Goal: Information Seeking & Learning: Learn about a topic

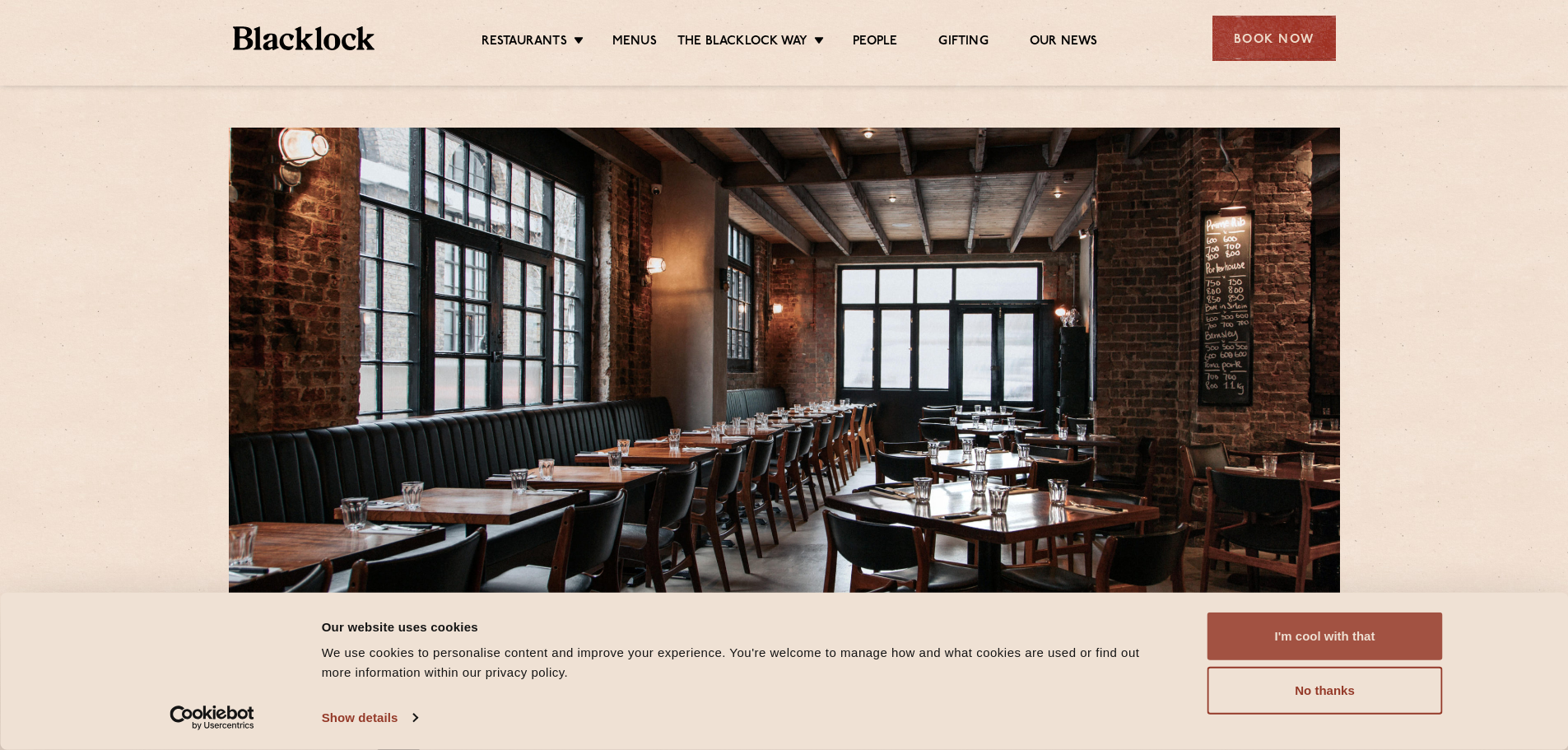
click at [1285, 640] on button "I'm cool with that" at bounding box center [1325, 636] width 235 height 48
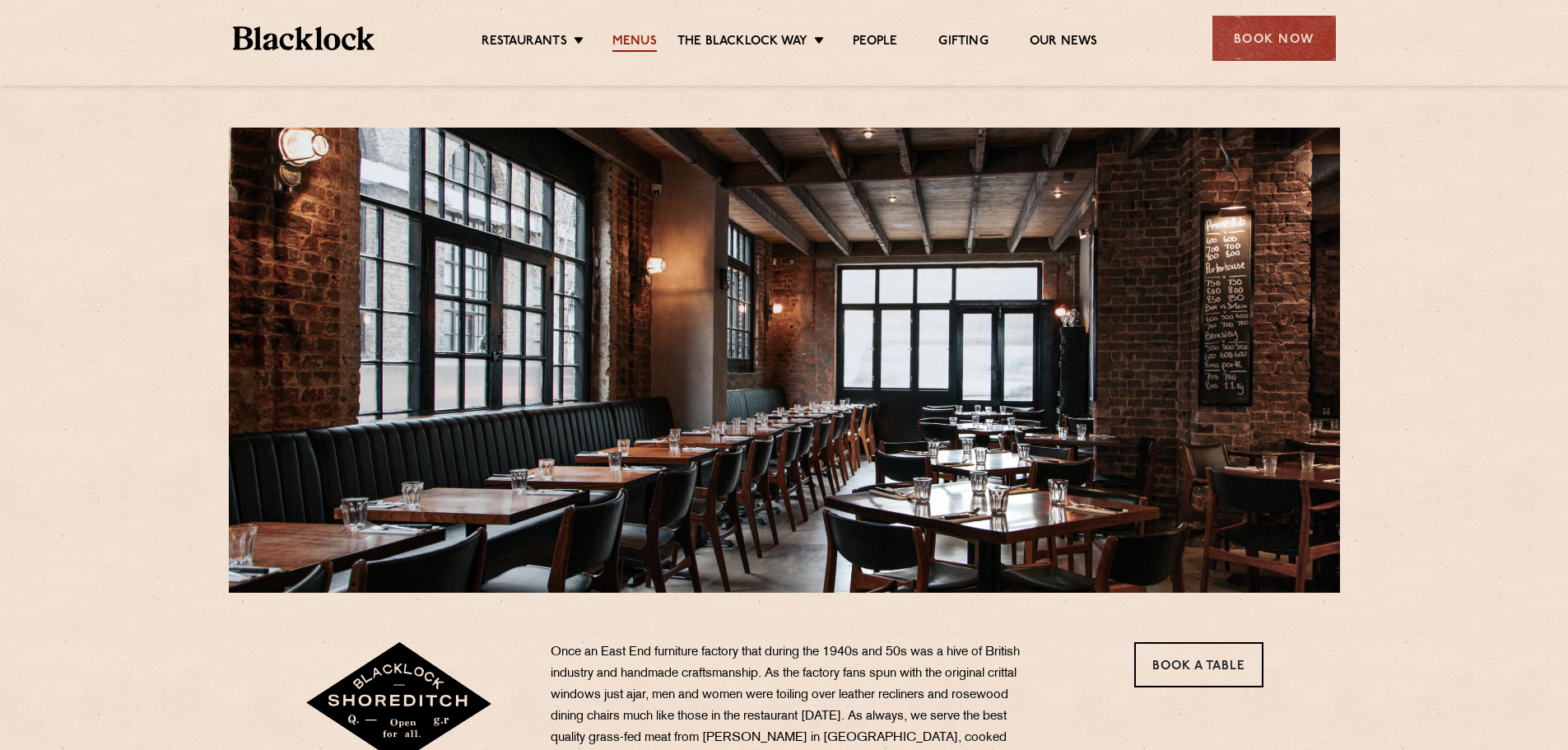
click at [644, 43] on link "Menus" at bounding box center [634, 43] width 44 height 18
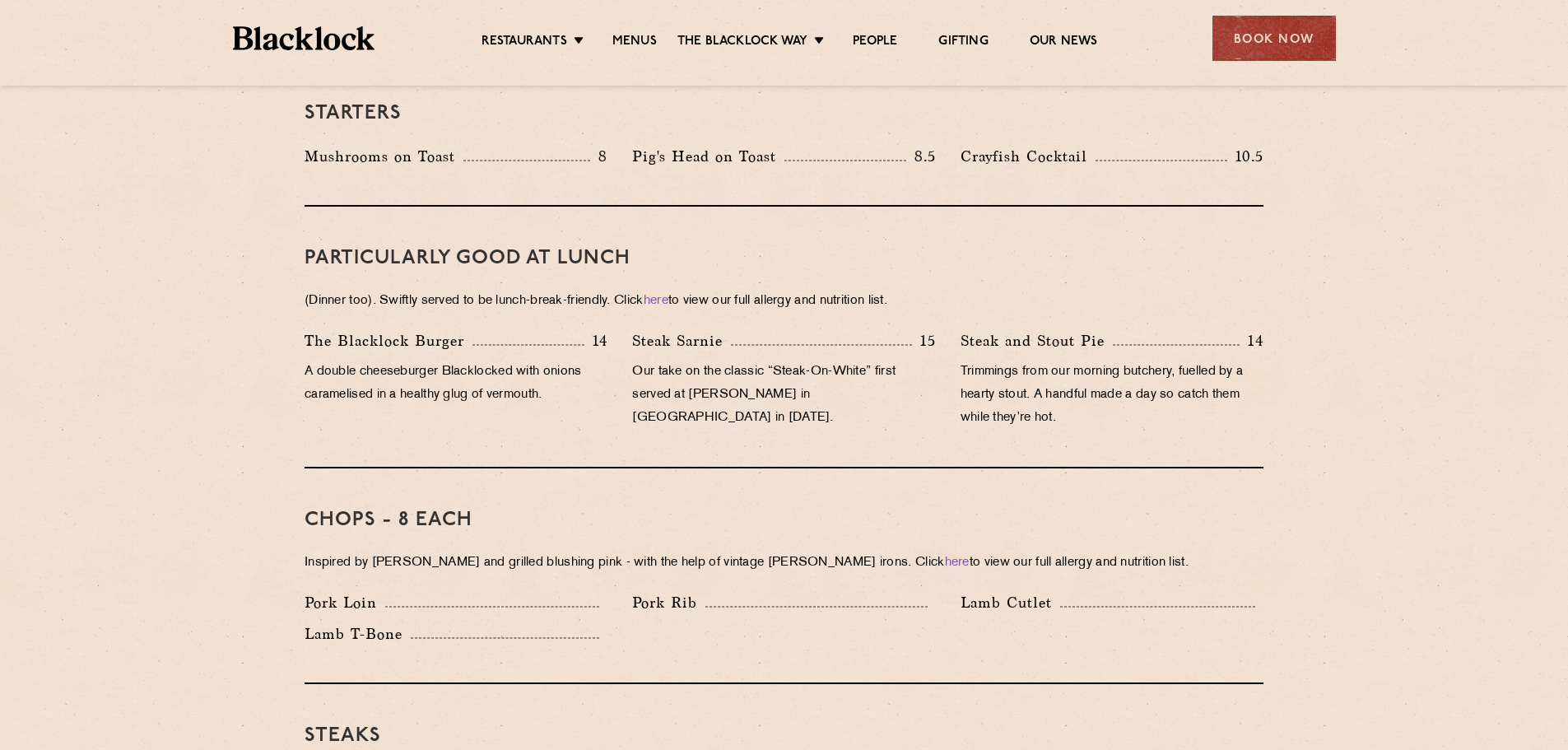
scroll to position [906, 0]
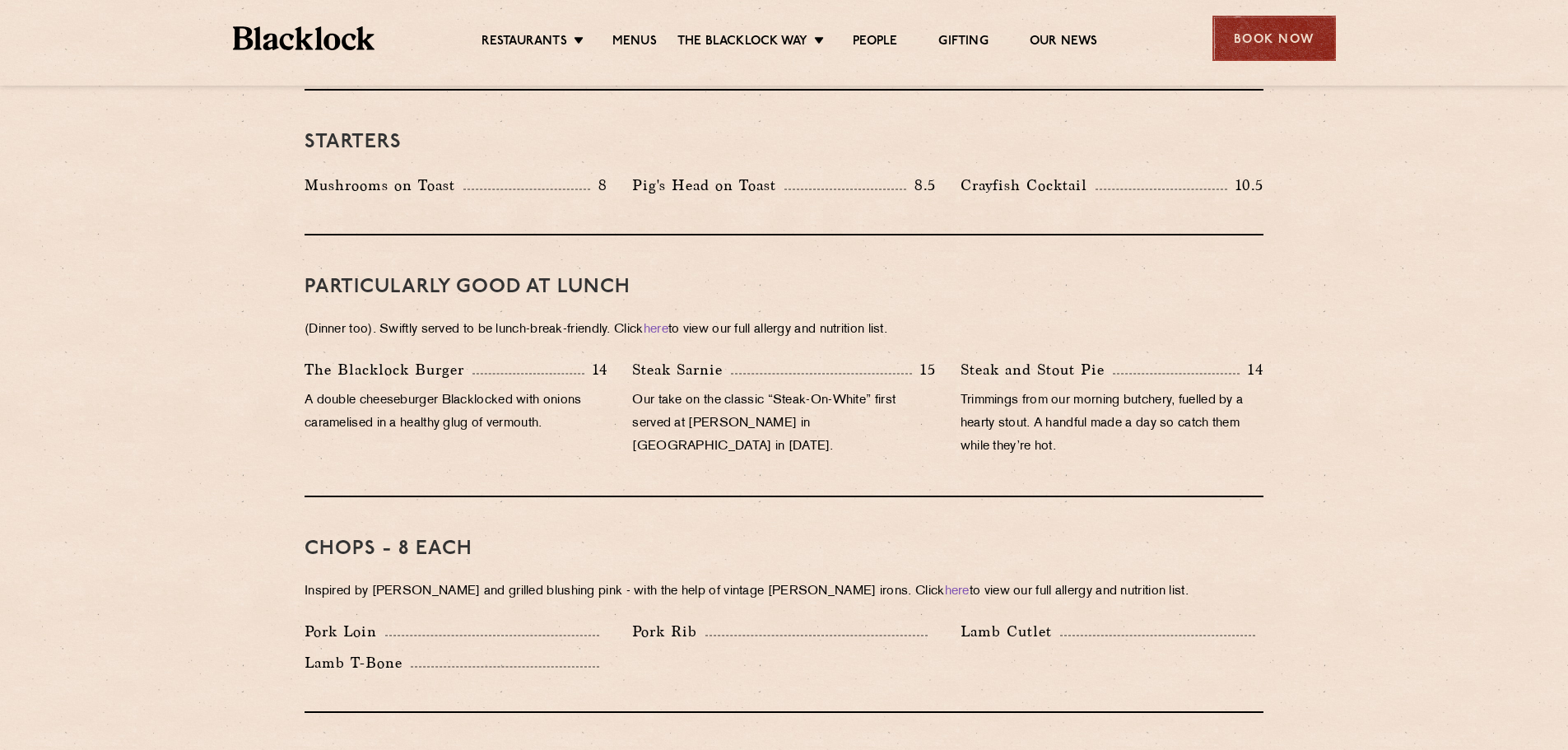
click at [1259, 39] on div "Book Now" at bounding box center [1274, 38] width 124 height 45
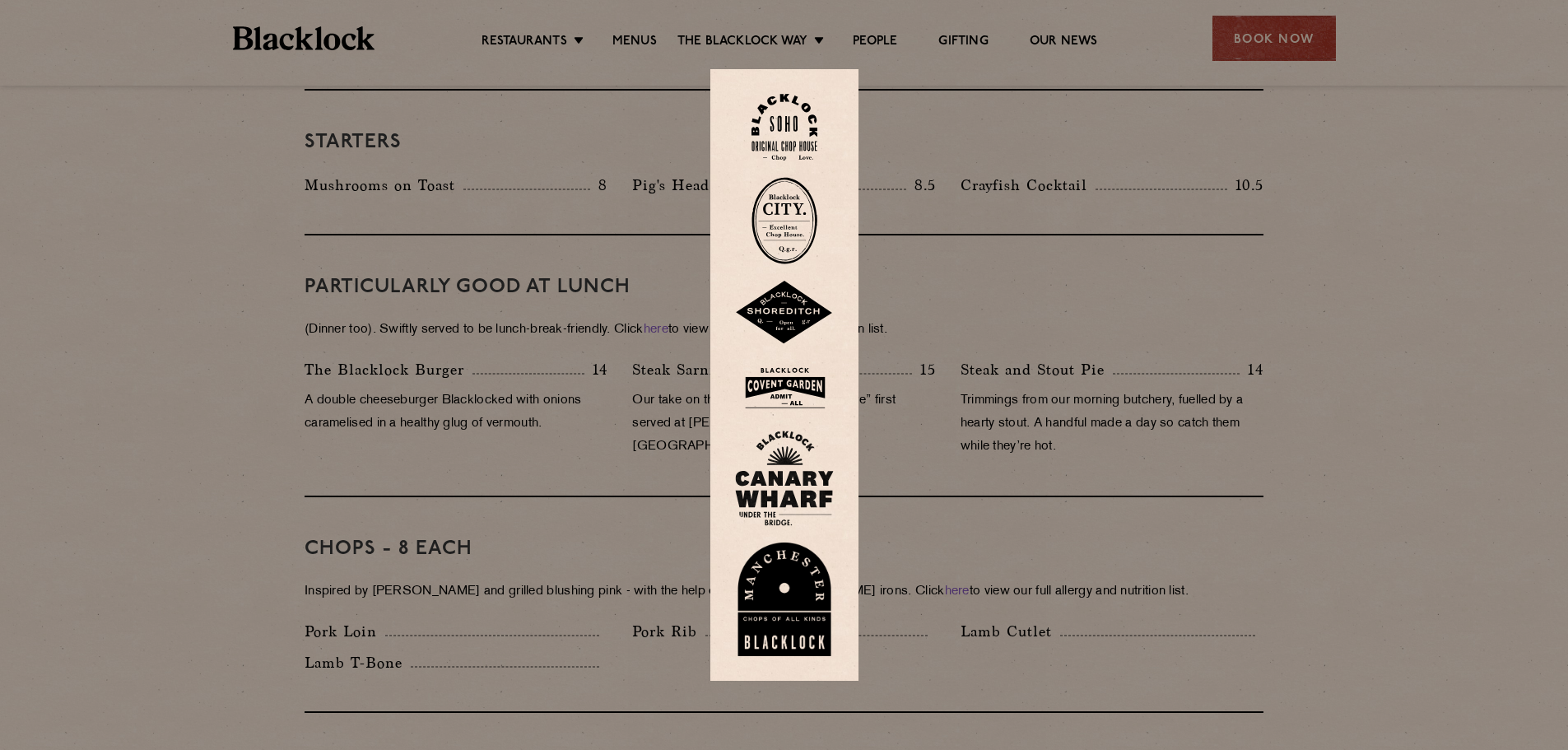
click at [780, 464] on img at bounding box center [784, 478] width 98 height 96
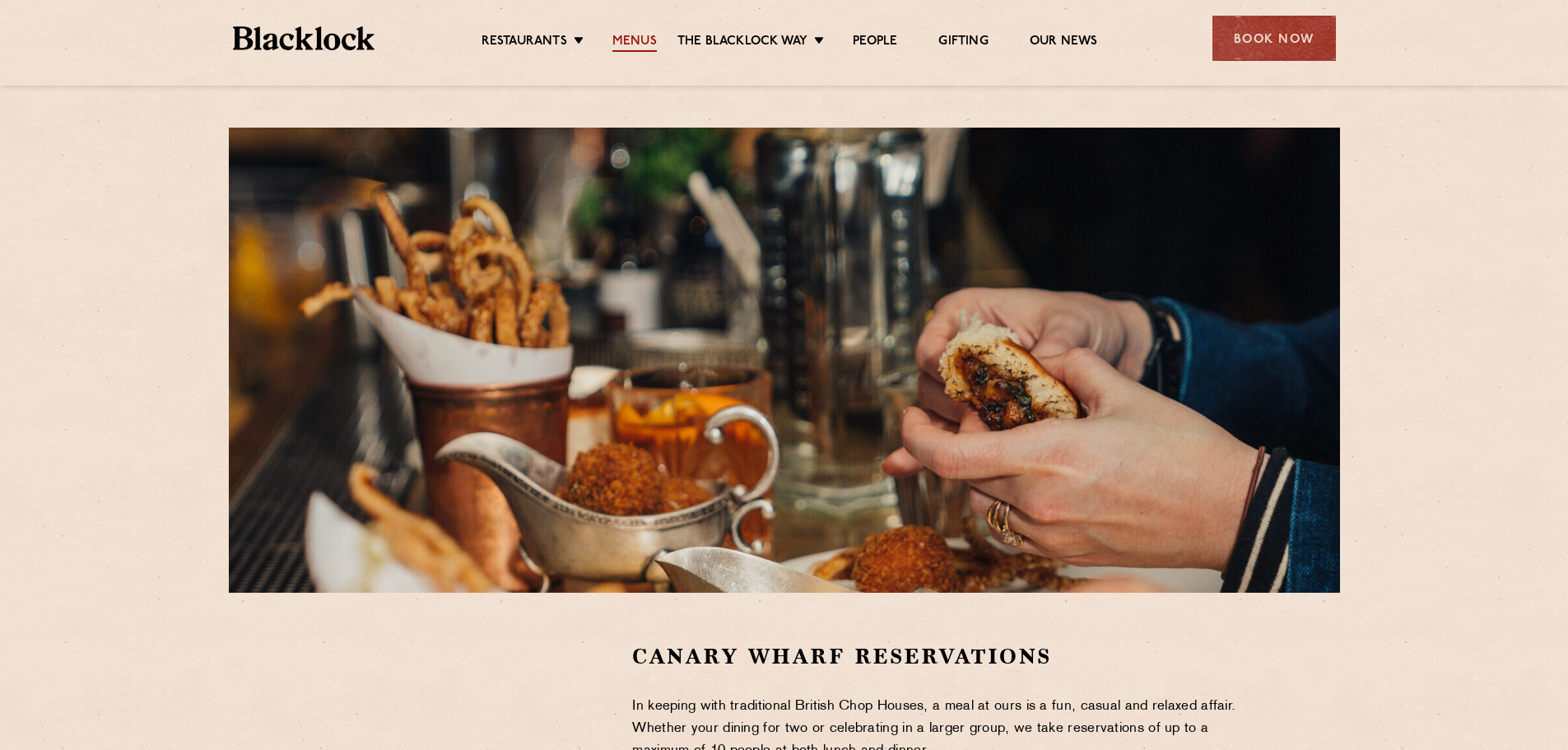
click at [639, 40] on link "Menus" at bounding box center [634, 43] width 44 height 18
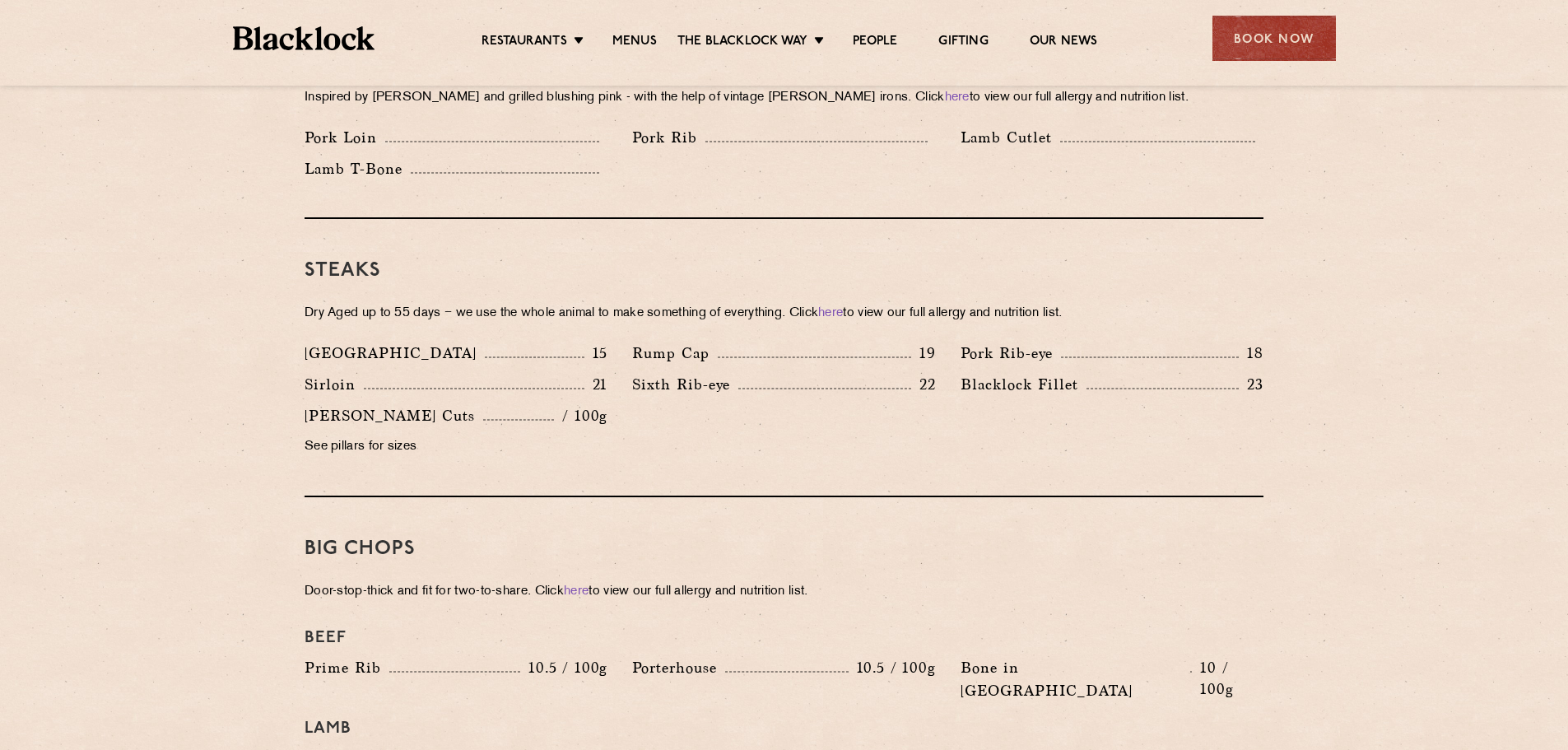
scroll to position [1812, 0]
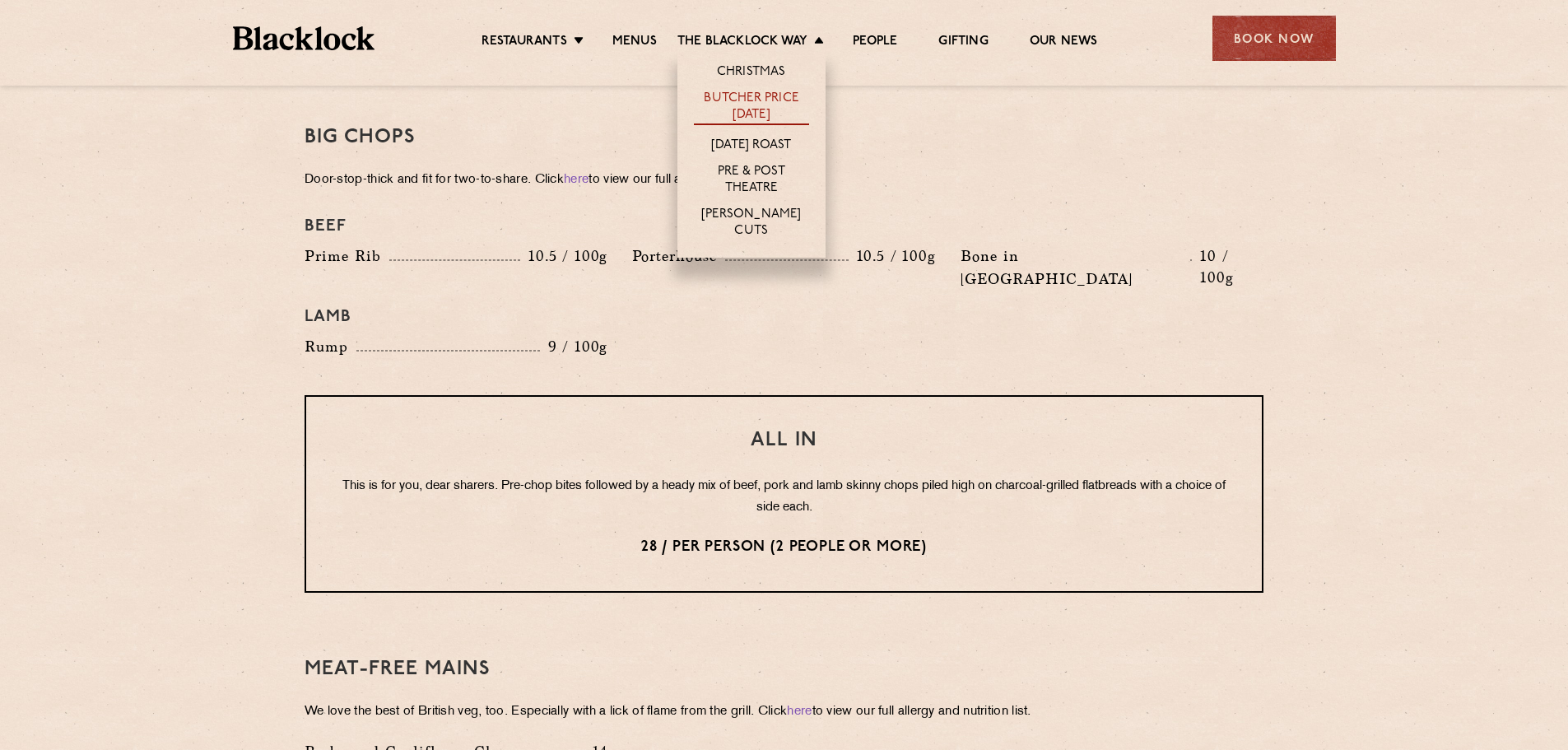
click at [775, 94] on link "Butcher Price [DATE]" at bounding box center [751, 108] width 115 height 35
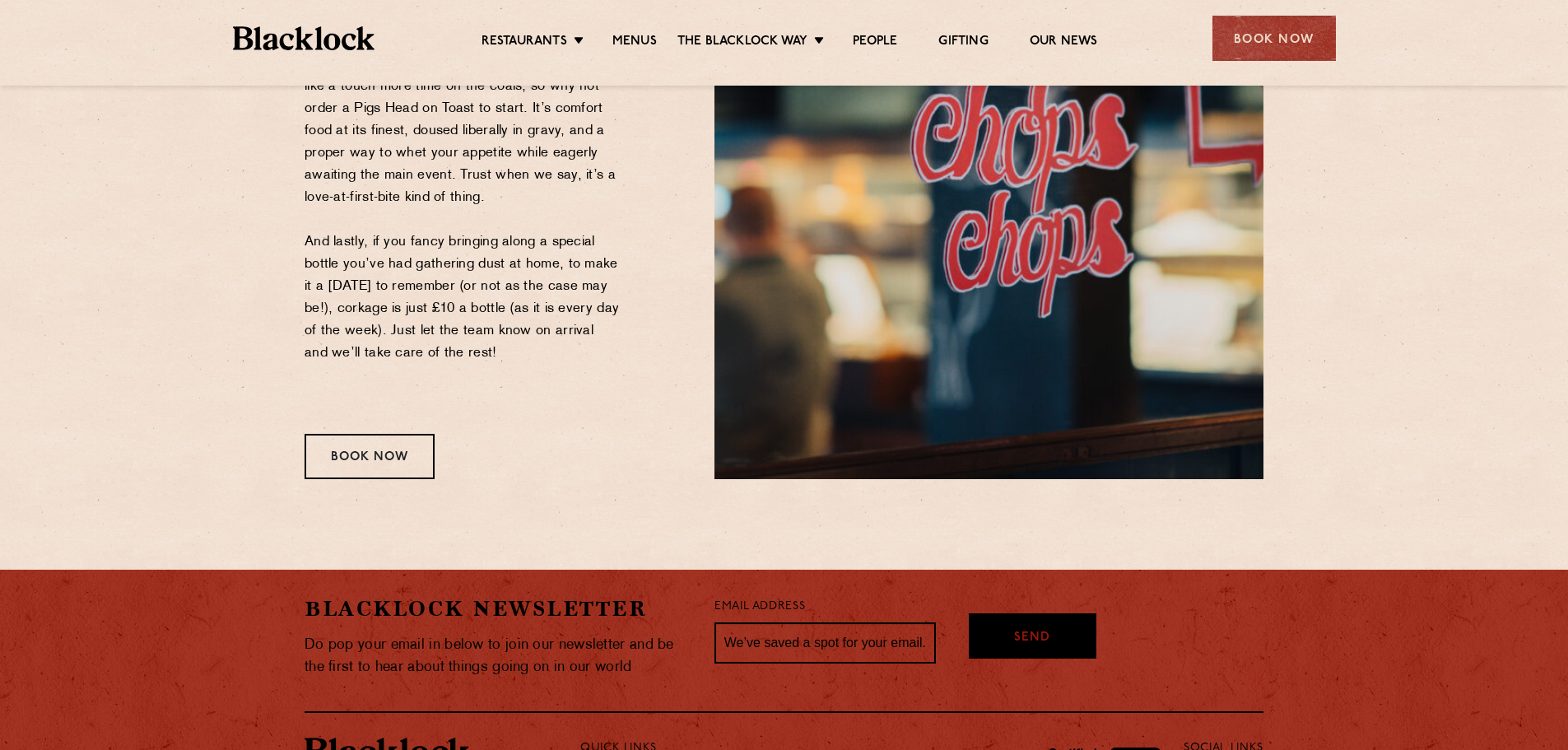
scroll to position [2058, 0]
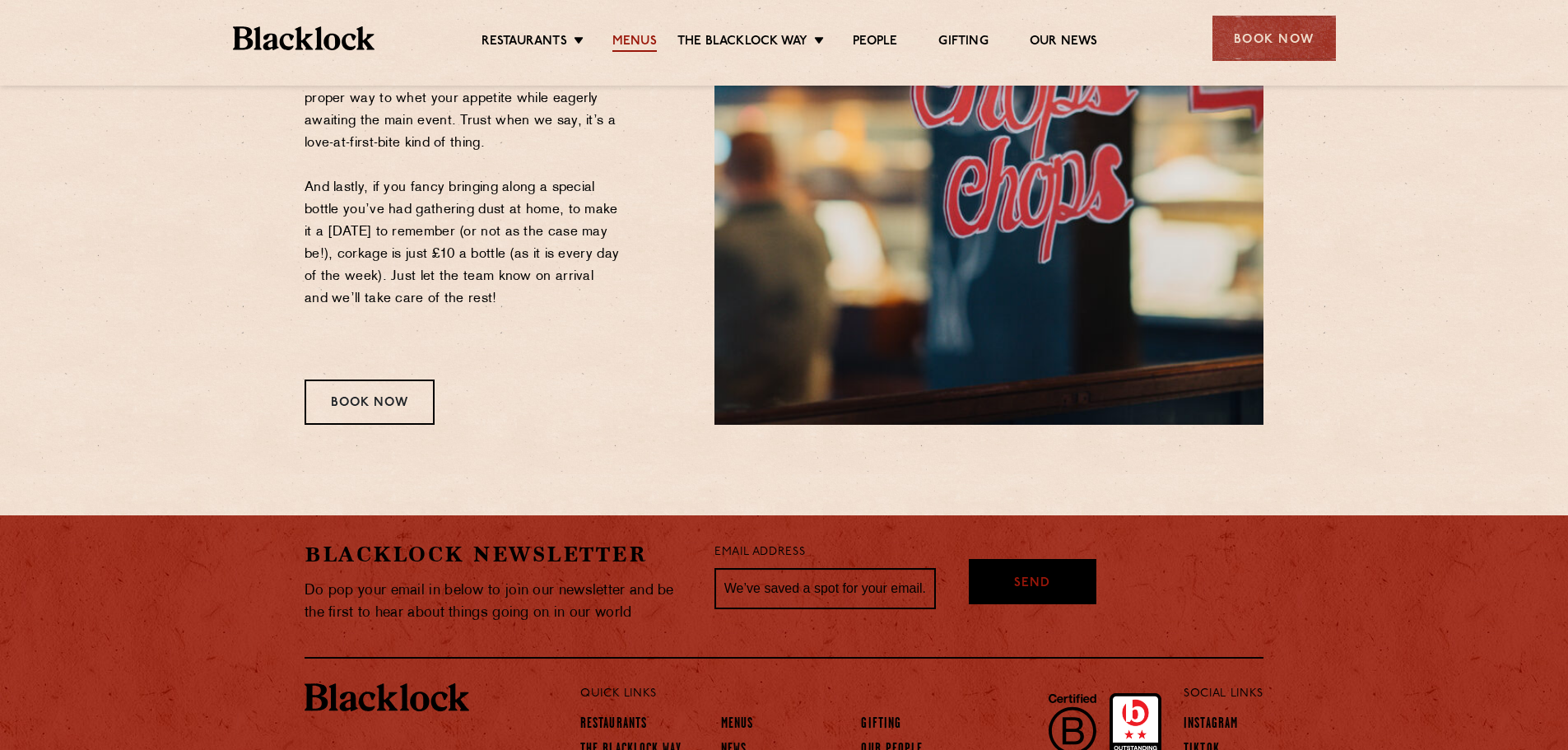
click at [638, 38] on link "Menus" at bounding box center [634, 43] width 44 height 18
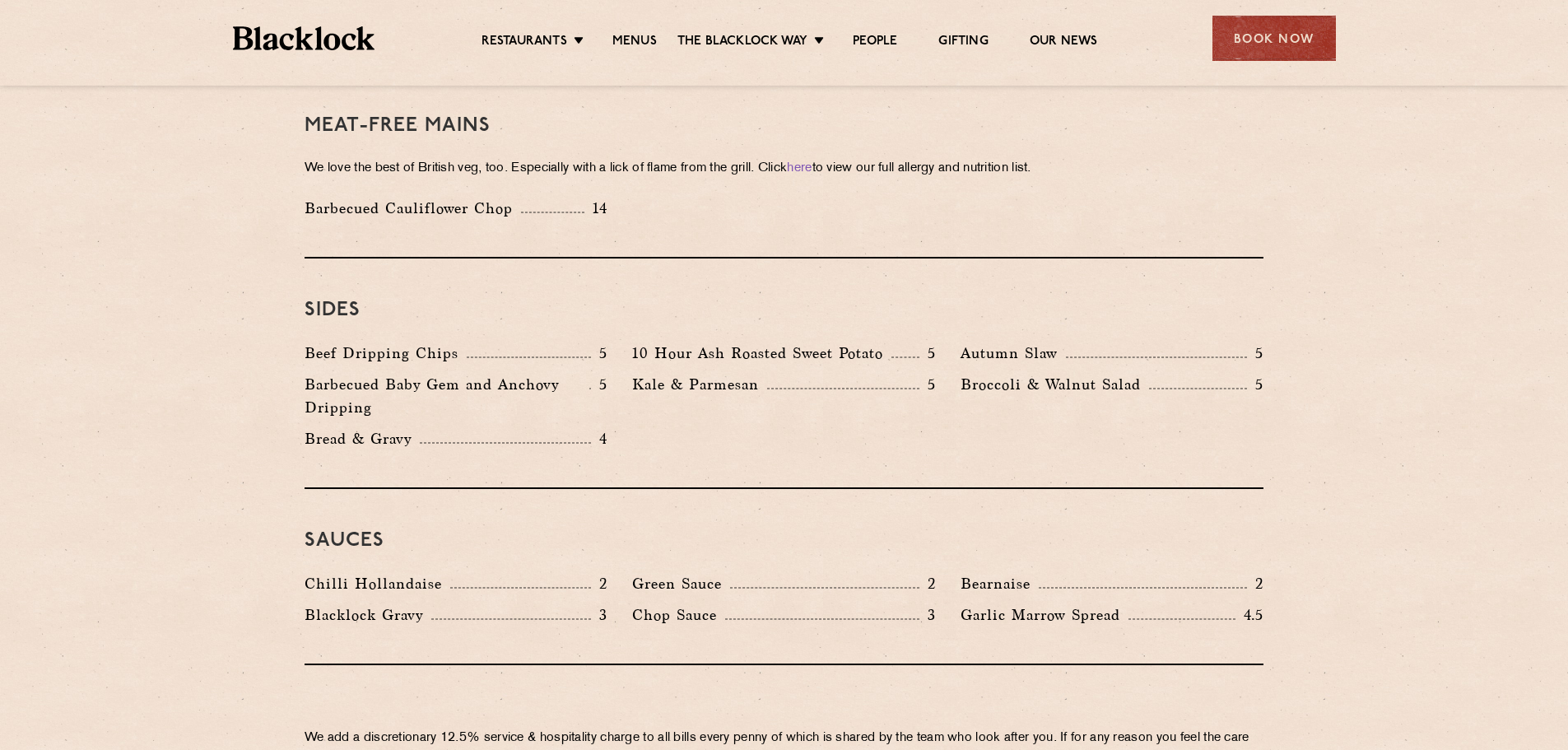
scroll to position [2307, 0]
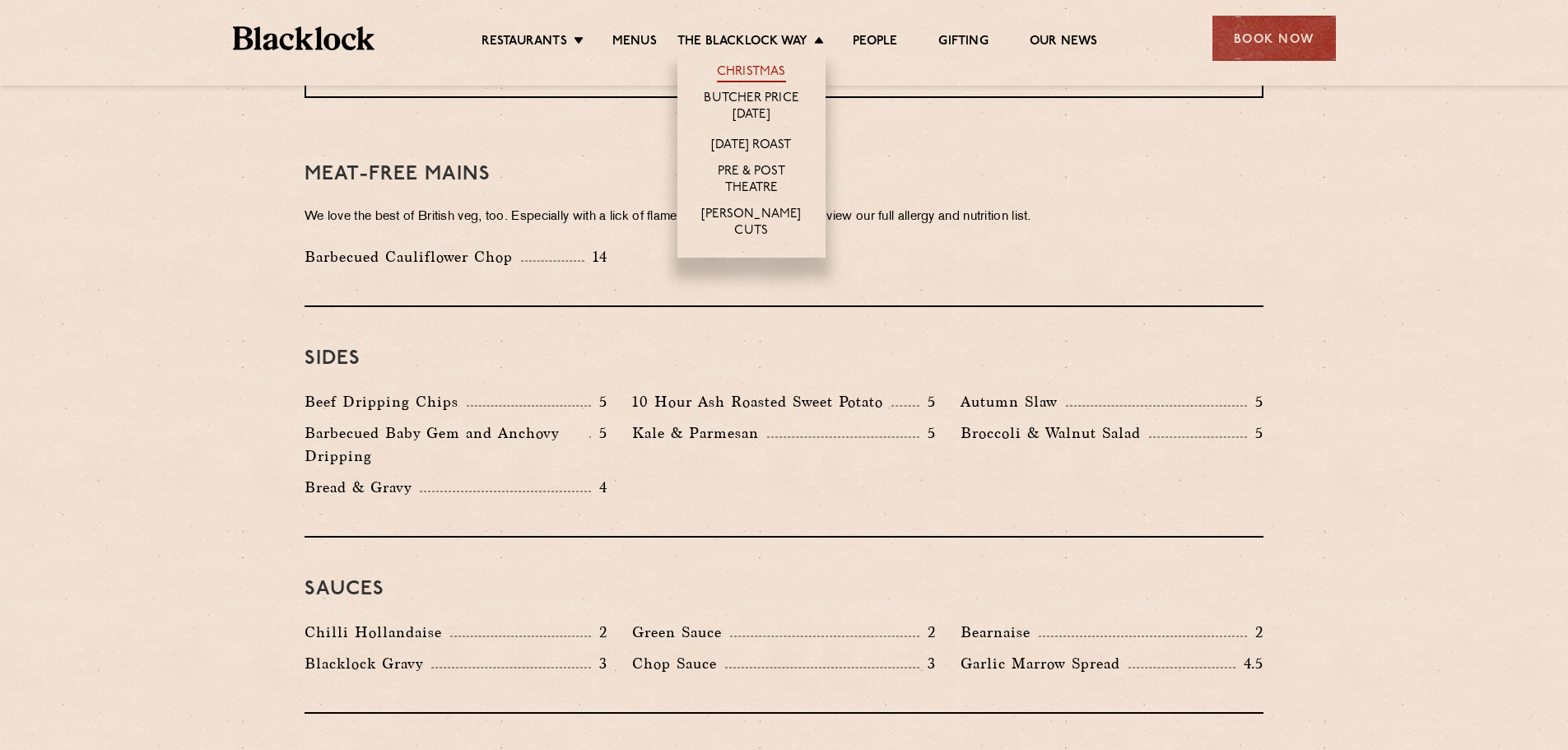
click at [744, 67] on link "Christmas" at bounding box center [750, 73] width 69 height 18
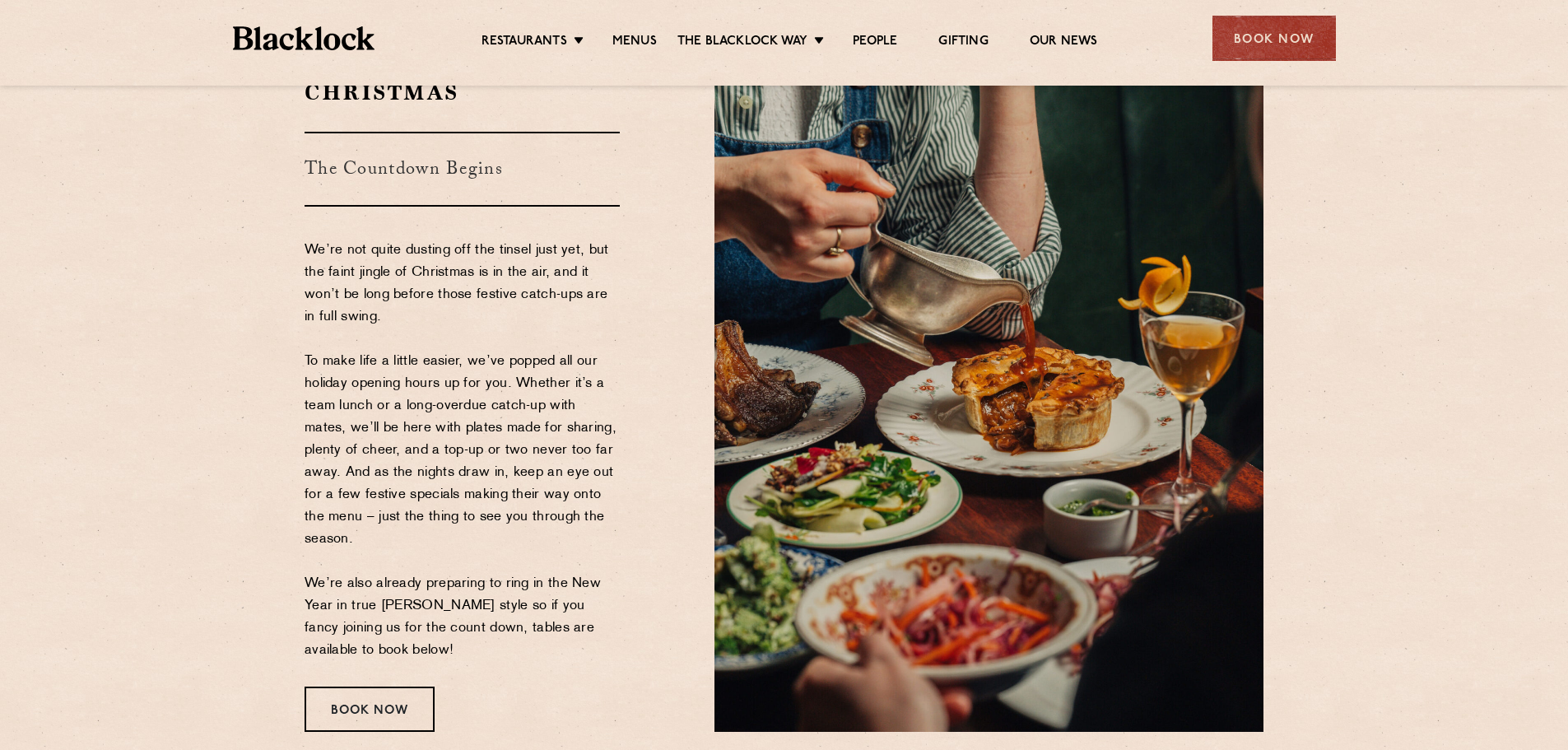
scroll to position [165, 0]
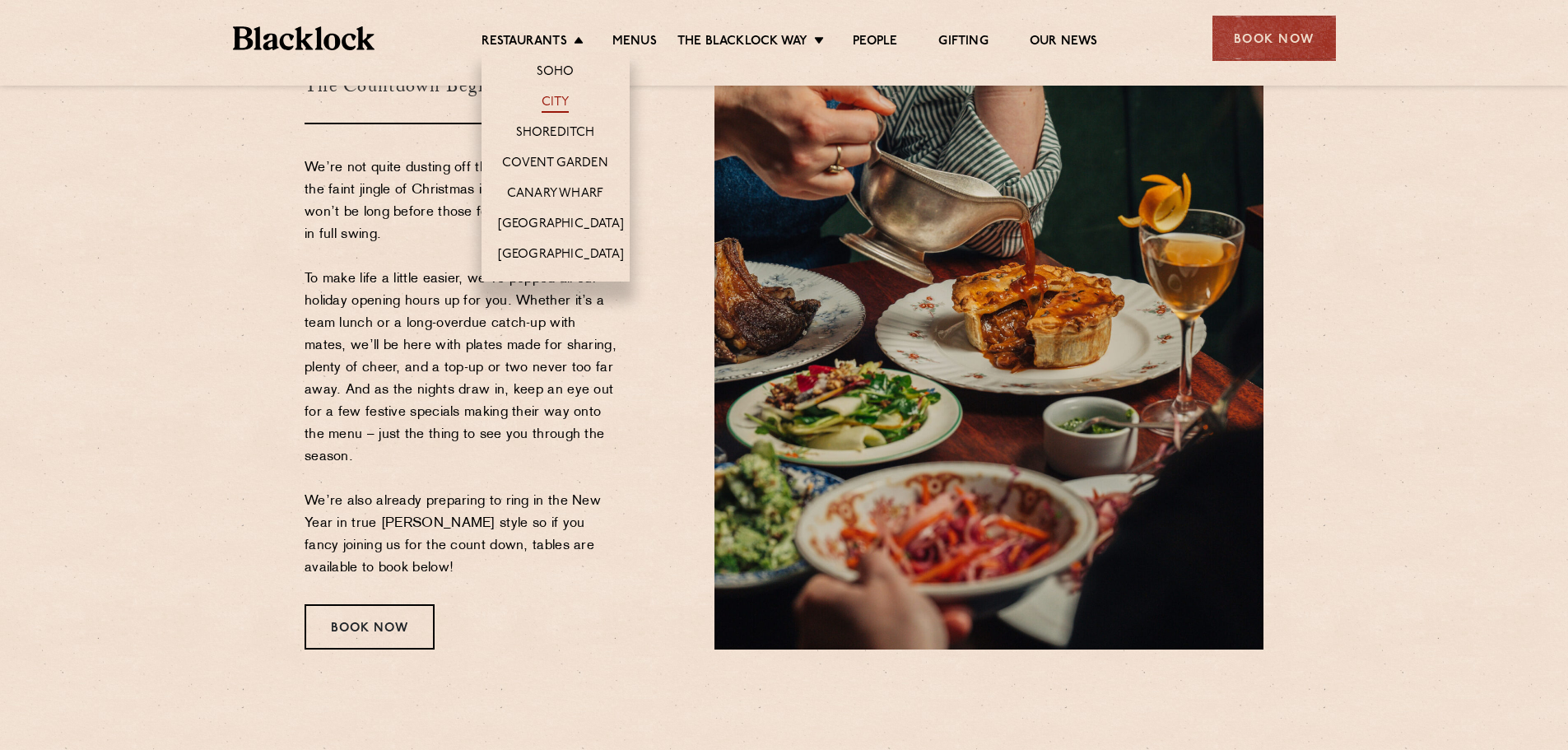
click at [554, 104] on link "City" at bounding box center [555, 104] width 28 height 18
